Goal: Task Accomplishment & Management: Complete application form

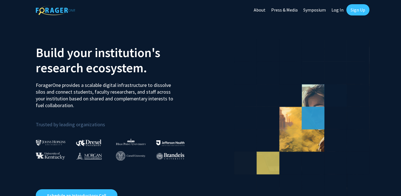
click at [339, 8] on link "Log In" at bounding box center [338, 10] width 18 height 20
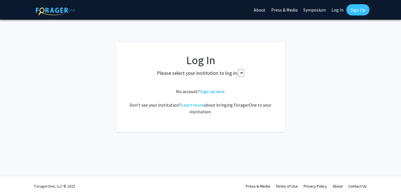
select select
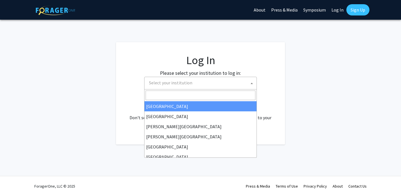
click at [232, 81] on span "Select your institution" at bounding box center [202, 83] width 110 height 12
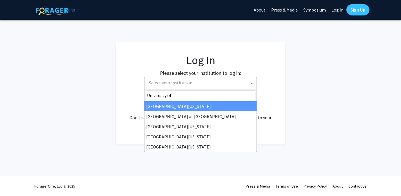
type input "University of h"
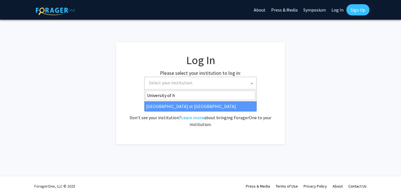
select select "18"
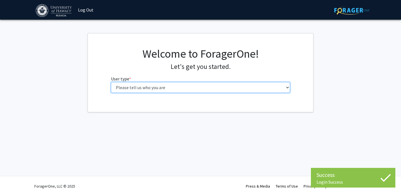
select select "1: undergrad"
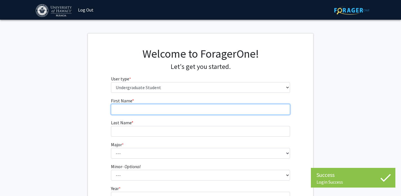
click at [172, 110] on input "First Name * required" at bounding box center [200, 109] width 179 height 11
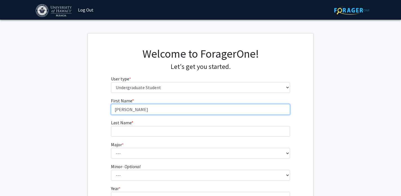
type input "[PERSON_NAME]"
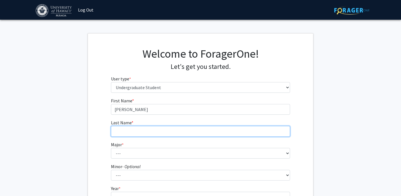
click at [159, 130] on input "Last Name * required" at bounding box center [200, 131] width 179 height 11
type input "[PERSON_NAME][GEOGRAPHIC_DATA]"
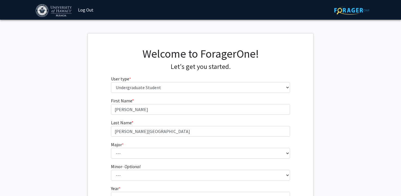
click at [77, 108] on fg-get-started "Welcome to ForagerOne! Let's get you started. User type * required Please tell …" at bounding box center [200, 144] width 401 height 222
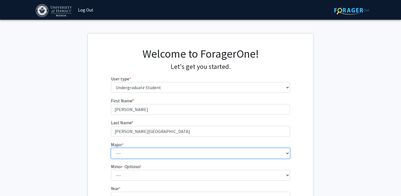
select select "44: 1426"
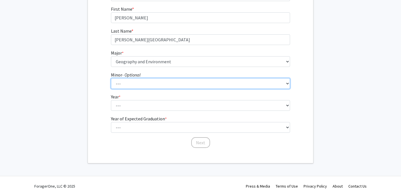
scroll to position [92, 0]
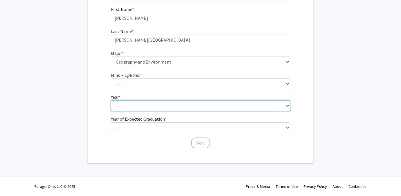
select select "2: sophomore"
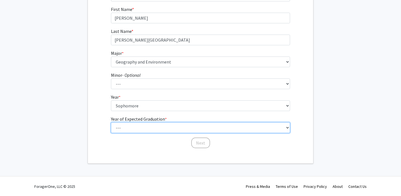
select select "4: 2028"
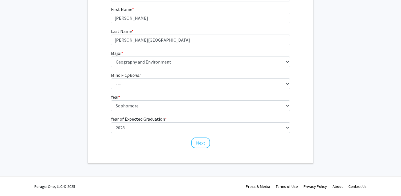
click at [93, 112] on div "First Name * required [PERSON_NAME] Last Name * required [PERSON_NAME] Major * …" at bounding box center [200, 77] width 225 height 143
click at [201, 145] on button "Next" at bounding box center [200, 143] width 19 height 11
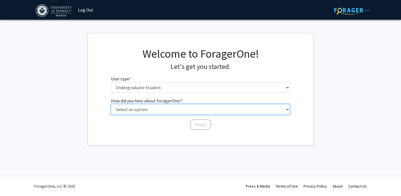
select select "2: faculty_recommendation"
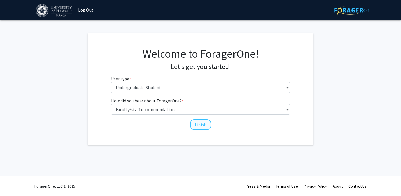
click at [200, 126] on button "Finish" at bounding box center [200, 124] width 21 height 11
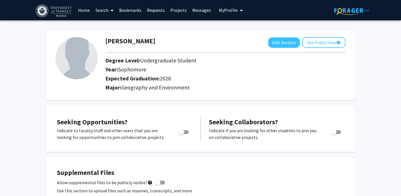
click at [105, 11] on link "Search" at bounding box center [105, 10] width 24 height 20
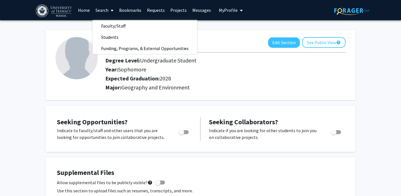
click at [217, 30] on div "[PERSON_NAME] Edit Section See Public View help Degree Level: Undergraduate Stu…" at bounding box center [201, 63] width 310 height 76
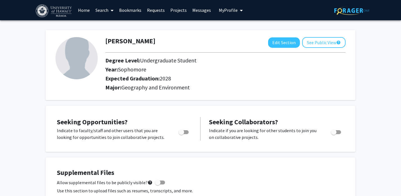
click at [115, 11] on link "Search" at bounding box center [105, 10] width 24 height 20
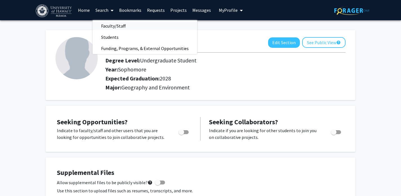
click at [114, 25] on span "Faculty/Staff" at bounding box center [113, 25] width 41 height 11
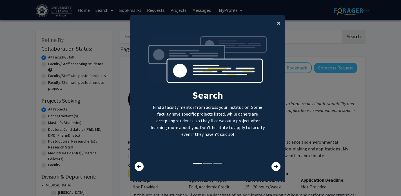
click at [279, 19] on span "×" at bounding box center [279, 23] width 4 height 9
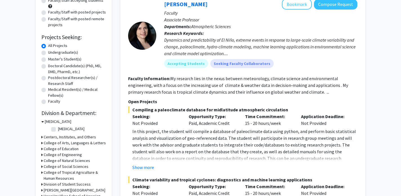
scroll to position [64, 0]
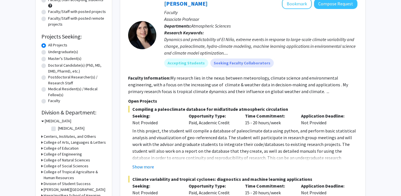
click at [46, 53] on div "Undergraduate(s)" at bounding box center [73, 52] width 65 height 7
click at [48, 52] on label "Undergraduate(s)" at bounding box center [63, 52] width 30 height 6
click at [48, 52] on input "Undergraduate(s)" at bounding box center [50, 51] width 4 height 4
radio input "true"
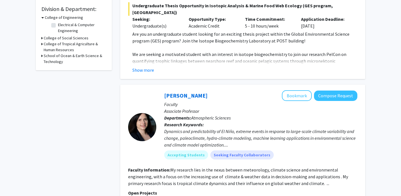
scroll to position [168, 0]
click at [41, 41] on icon at bounding box center [41, 38] width 1 height 6
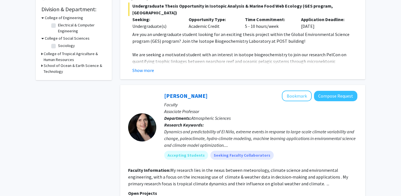
click at [42, 55] on icon at bounding box center [41, 54] width 1 height 6
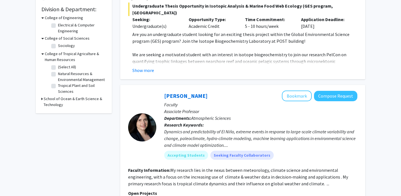
scroll to position [180, 0]
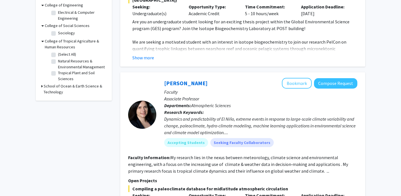
click at [42, 86] on icon at bounding box center [41, 86] width 1 height 6
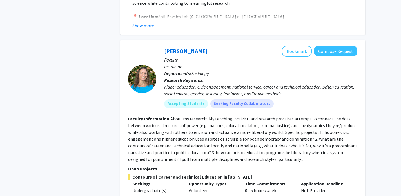
scroll to position [2124, 0]
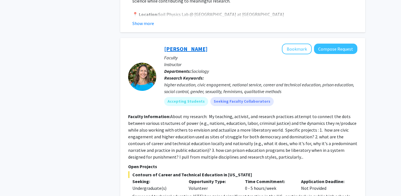
click at [179, 45] on link "Colleen Rost-Banik" at bounding box center [185, 48] width 43 height 7
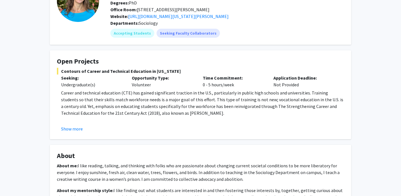
scroll to position [64, 0]
